Goal: Task Accomplishment & Management: Manage account settings

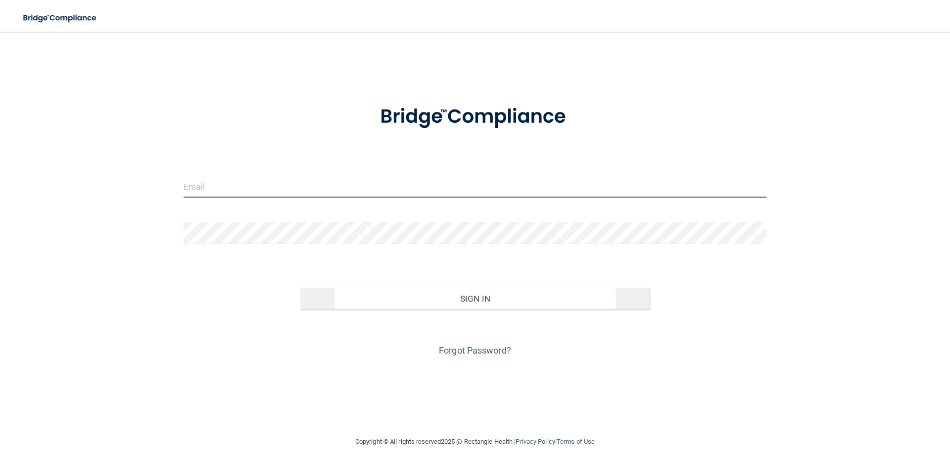
type input "[PERSON_NAME][EMAIL_ADDRESS][PERSON_NAME][DOMAIN_NAME]"
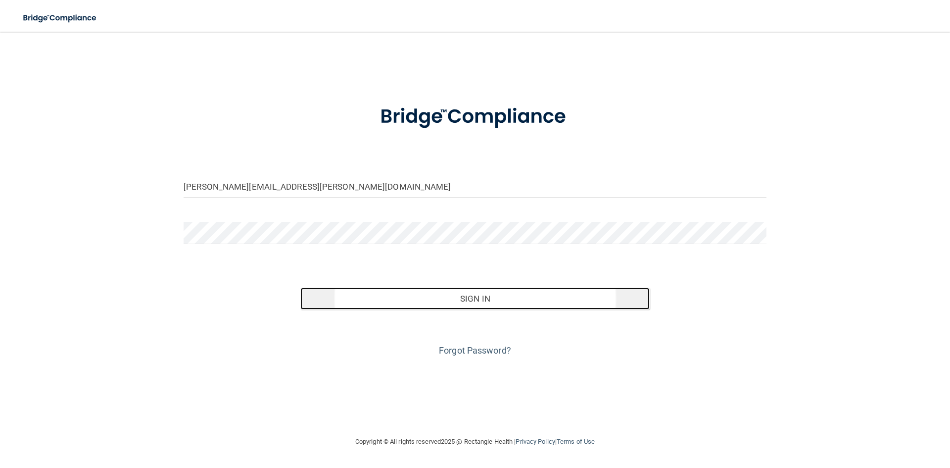
click at [464, 306] on button "Sign In" at bounding box center [475, 299] width 350 height 22
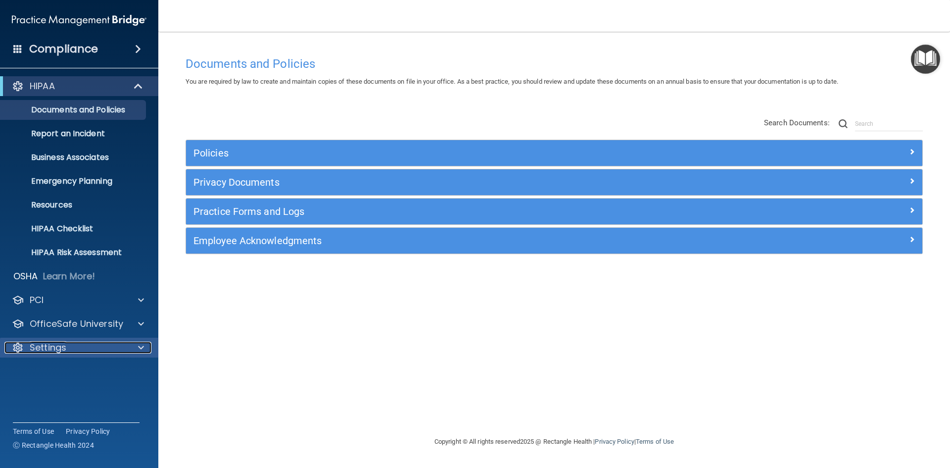
click at [110, 352] on div "Settings" at bounding box center [65, 348] width 123 height 12
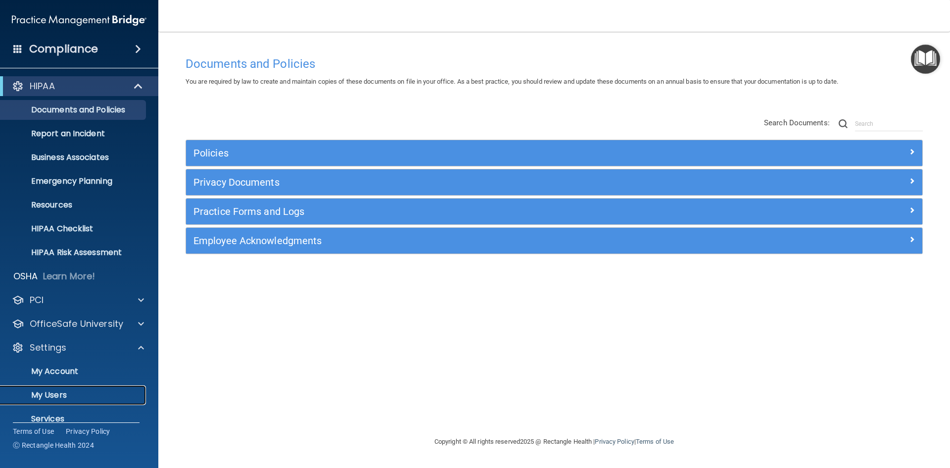
click at [54, 393] on p "My Users" at bounding box center [73, 395] width 135 height 10
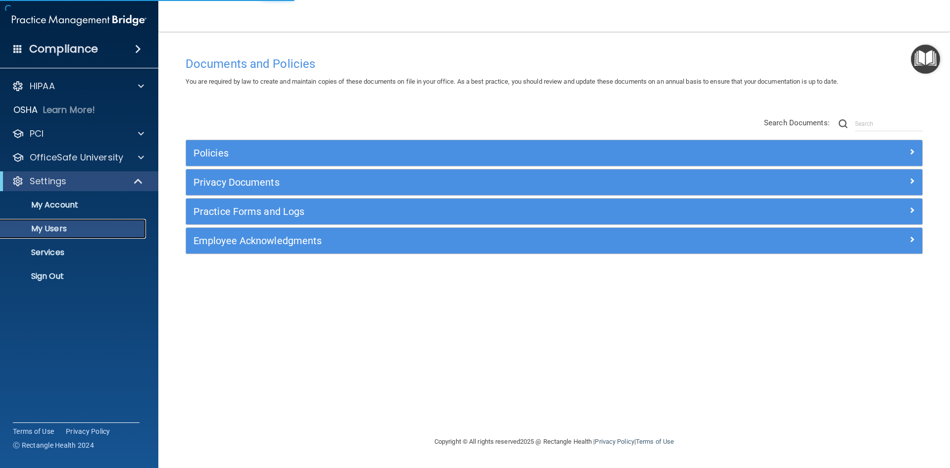
select select "20"
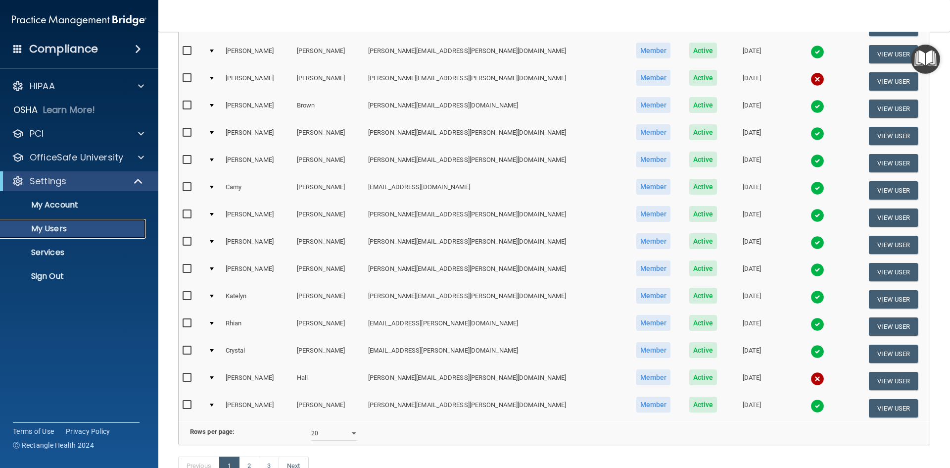
scroll to position [297, 0]
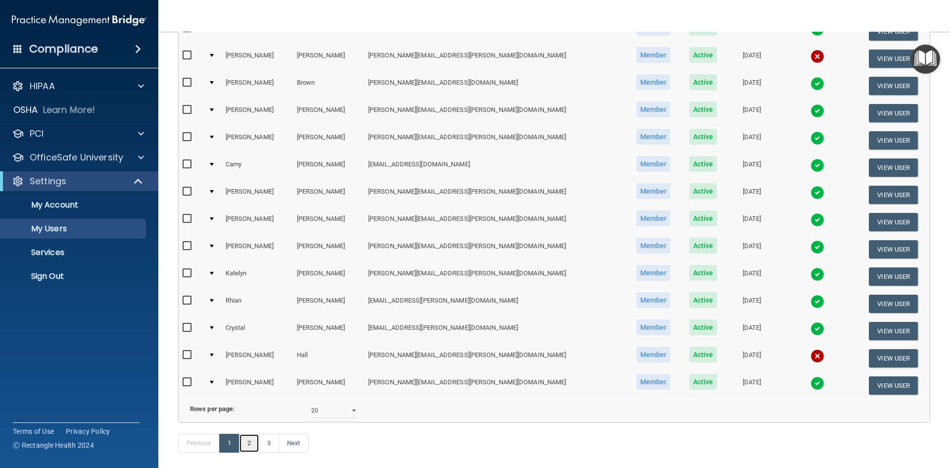
click at [245, 452] on link "2" at bounding box center [249, 443] width 20 height 19
select select "20"
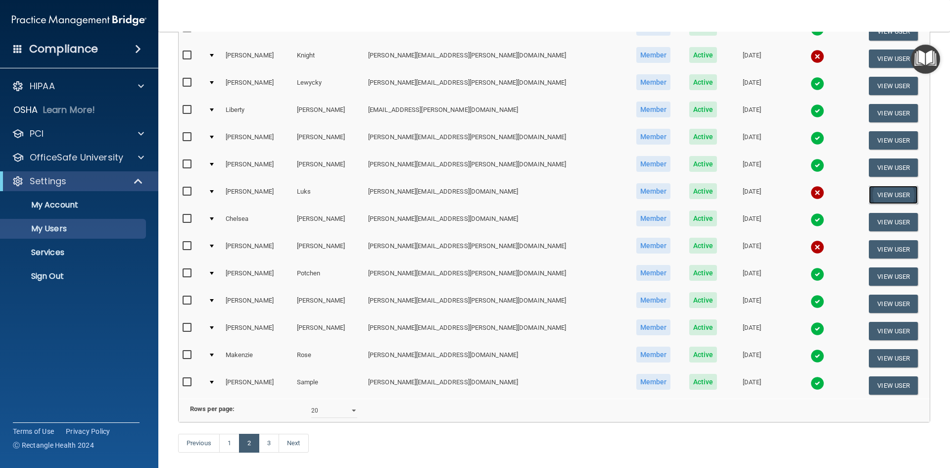
click at [870, 196] on button "View User" at bounding box center [893, 195] width 49 height 18
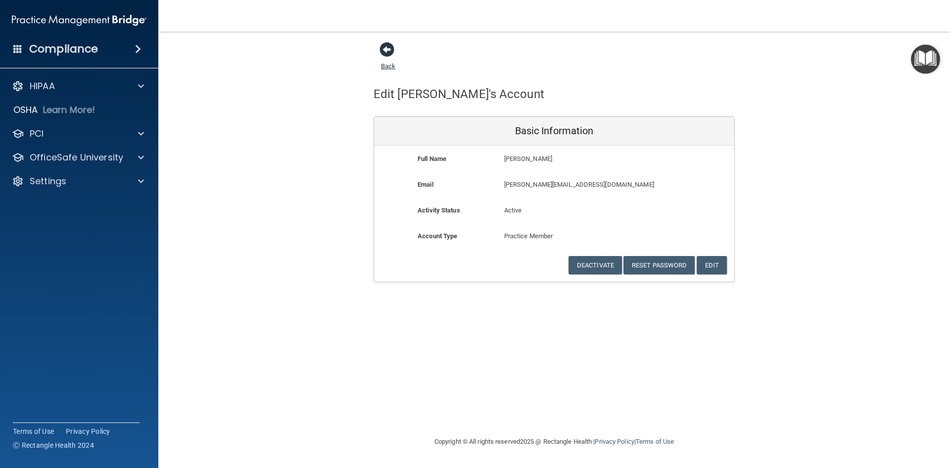
click at [391, 53] on span at bounding box center [387, 49] width 15 height 15
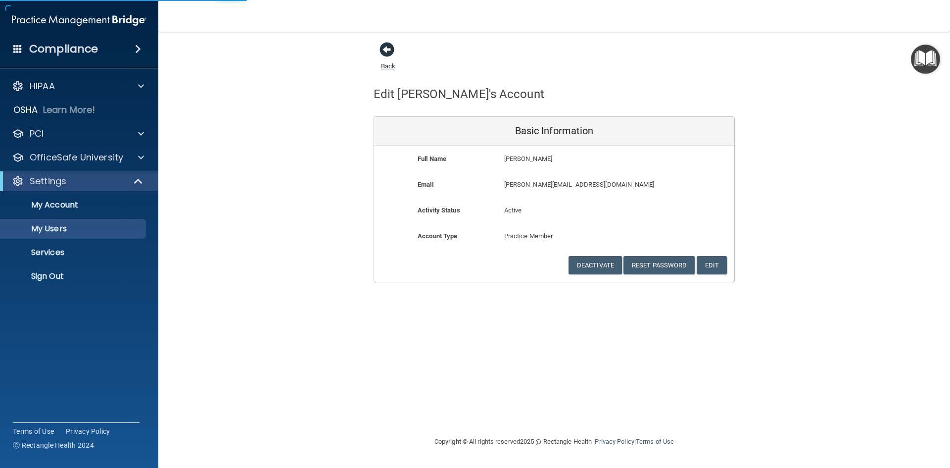
select select "20"
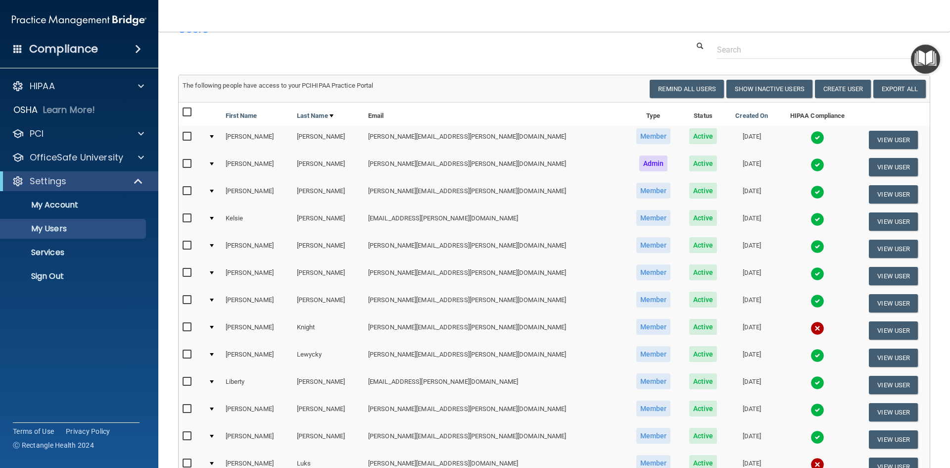
scroll to position [49, 0]
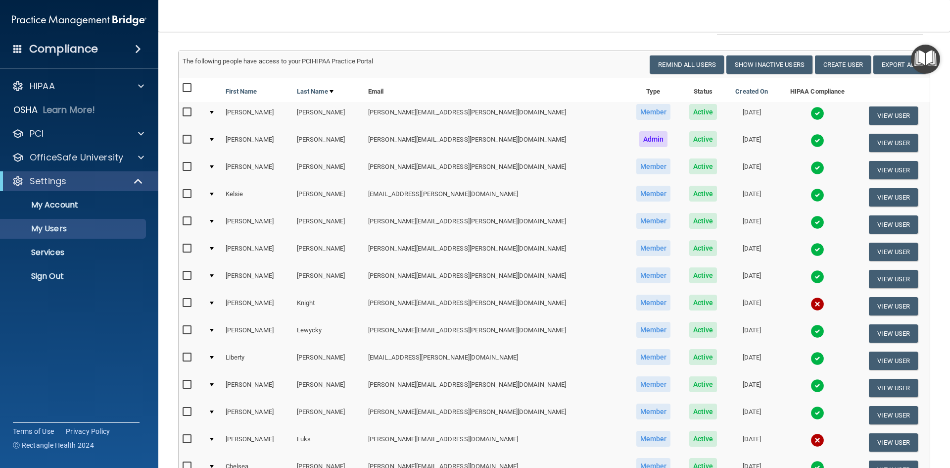
click at [186, 439] on input "checkbox" at bounding box center [188, 439] width 11 height 8
checkbox input "true"
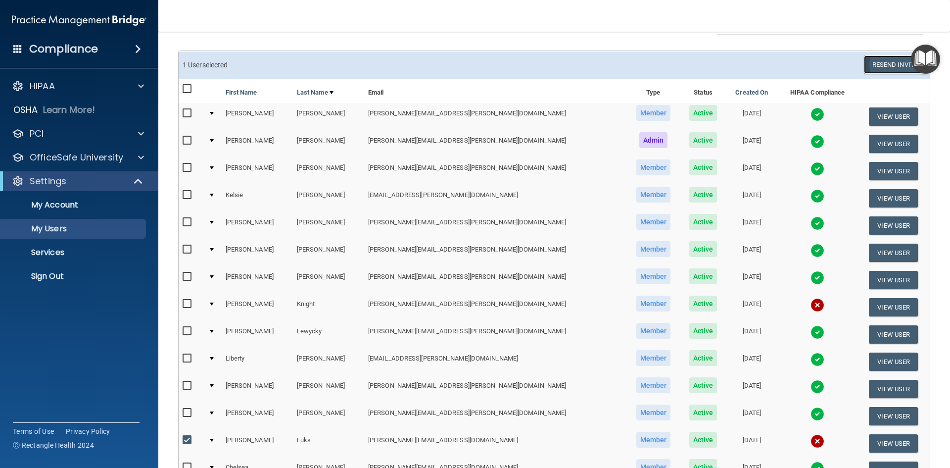
click at [891, 61] on button "Resend Invite" at bounding box center [895, 64] width 62 height 18
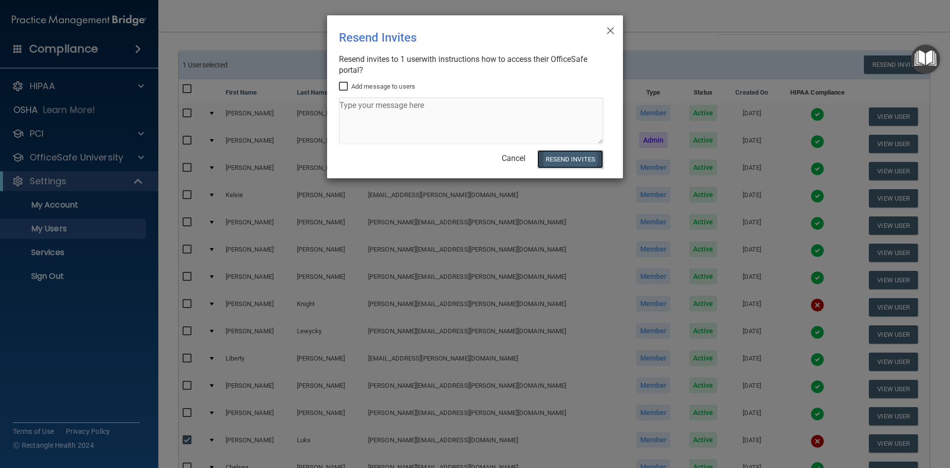
click at [556, 160] on button "Resend Invites" at bounding box center [571, 159] width 66 height 18
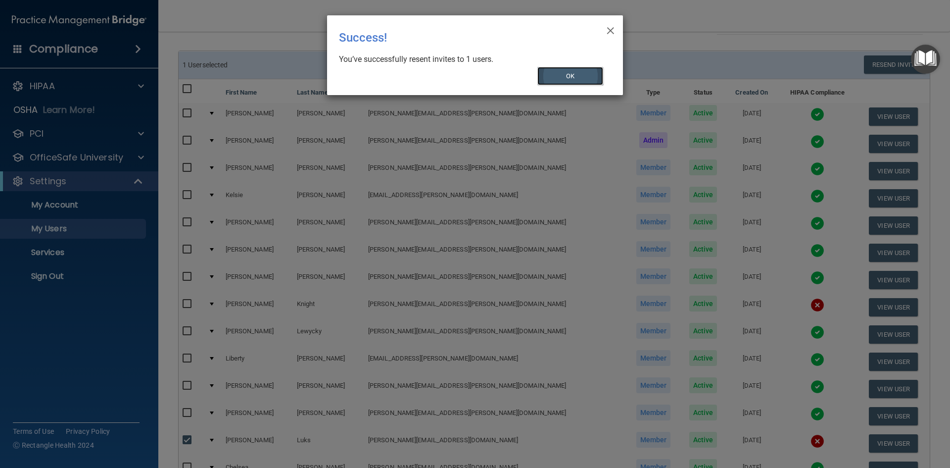
click at [569, 76] on button "OK" at bounding box center [571, 76] width 66 height 18
